Goal: Information Seeking & Learning: Learn about a topic

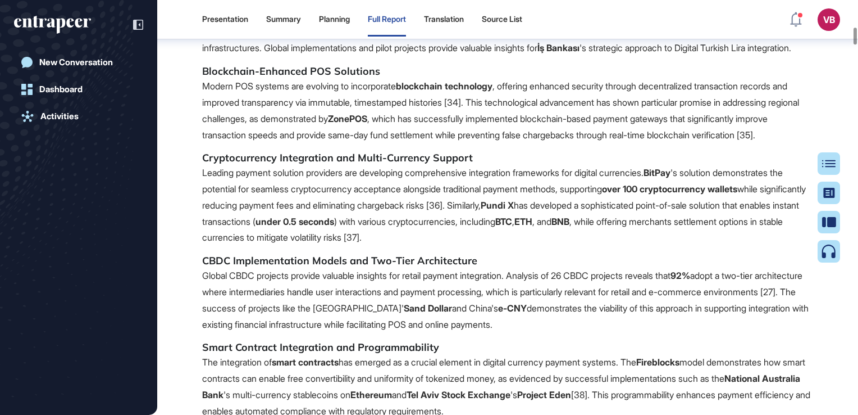
scroll to position [5959, 0]
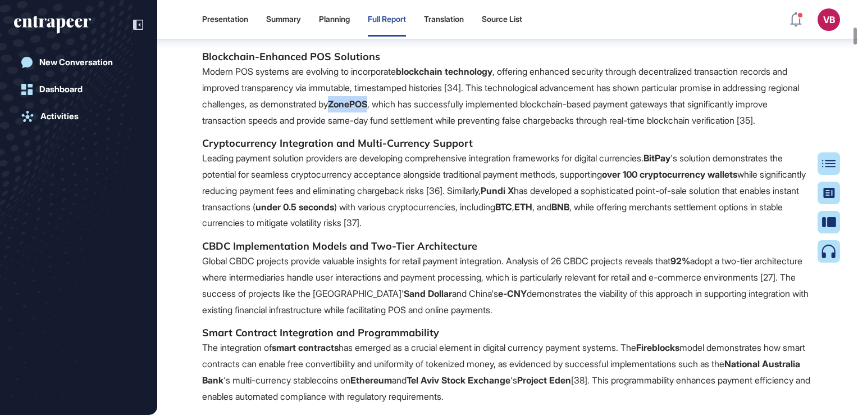
drag, startPoint x: 422, startPoint y: 227, endPoint x: 464, endPoint y: 227, distance: 41.6
click at [464, 128] on p "Modern POS systems are evolving to incorporate blockchain technology , offering…" at bounding box center [507, 95] width 611 height 65
drag, startPoint x: 464, startPoint y: 227, endPoint x: 451, endPoint y: 227, distance: 12.9
copy p "ZonePOS"
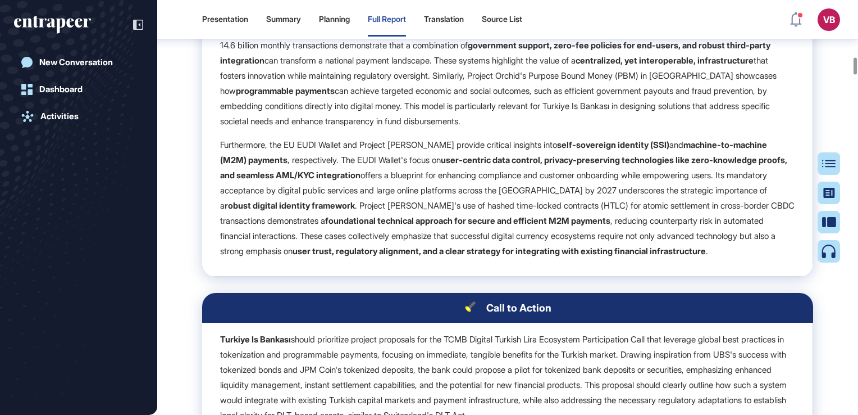
scroll to position [12643, 0]
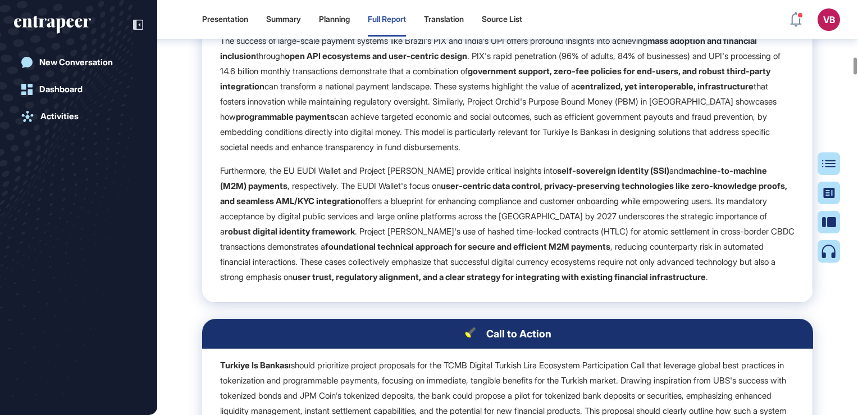
drag, startPoint x: 269, startPoint y: 213, endPoint x: 388, endPoint y: 217, distance: 119.1
drag, startPoint x: 388, startPoint y: 217, endPoint x: 362, endPoint y: 215, distance: 26.5
copy p "Finternet" and Project Helvetia"
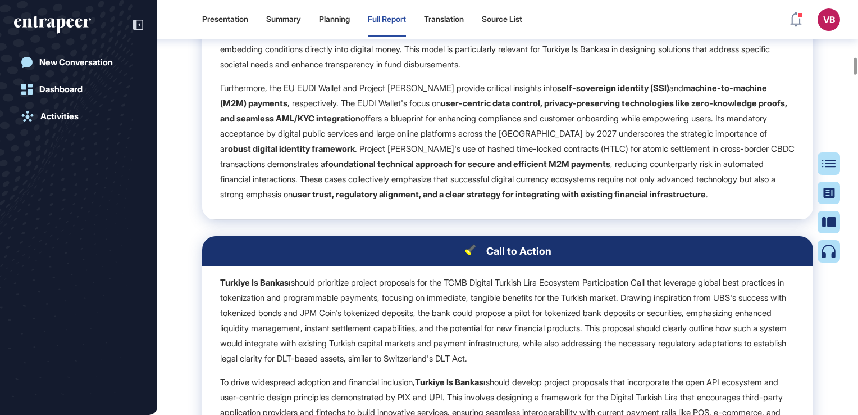
scroll to position [12755, 0]
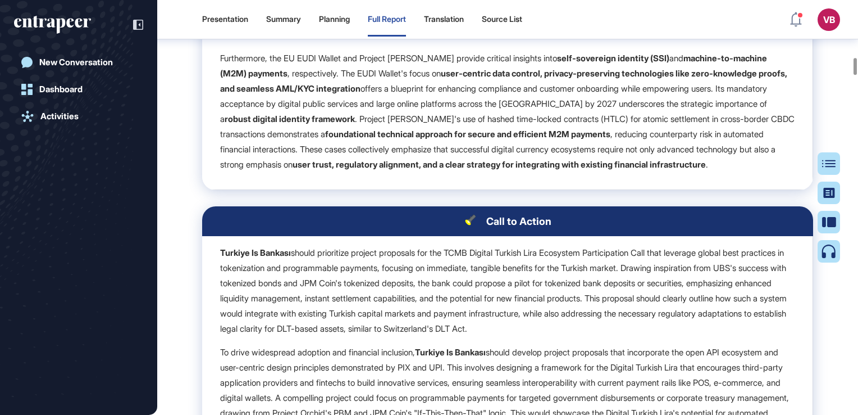
drag, startPoint x: 417, startPoint y: 185, endPoint x: 465, endPoint y: 185, distance: 47.7
copy p "Brazil's PIX"
drag, startPoint x: 481, startPoint y: 186, endPoint x: 526, endPoint y: 186, distance: 44.4
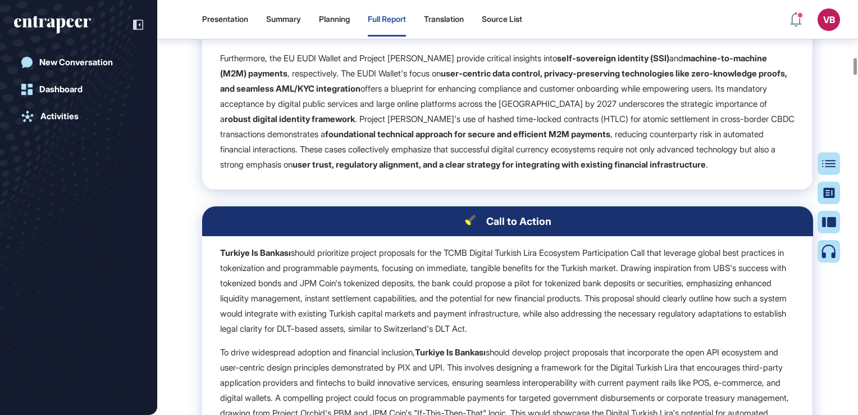
copy p "India's UPI"
drag, startPoint x: 625, startPoint y: 247, endPoint x: 680, endPoint y: 249, distance: 54.5
drag, startPoint x: 680, startPoint y: 249, endPoint x: 671, endPoint y: 251, distance: 8.6
copy p "Project Orchid"
